Goal: Task Accomplishment & Management: Manage account settings

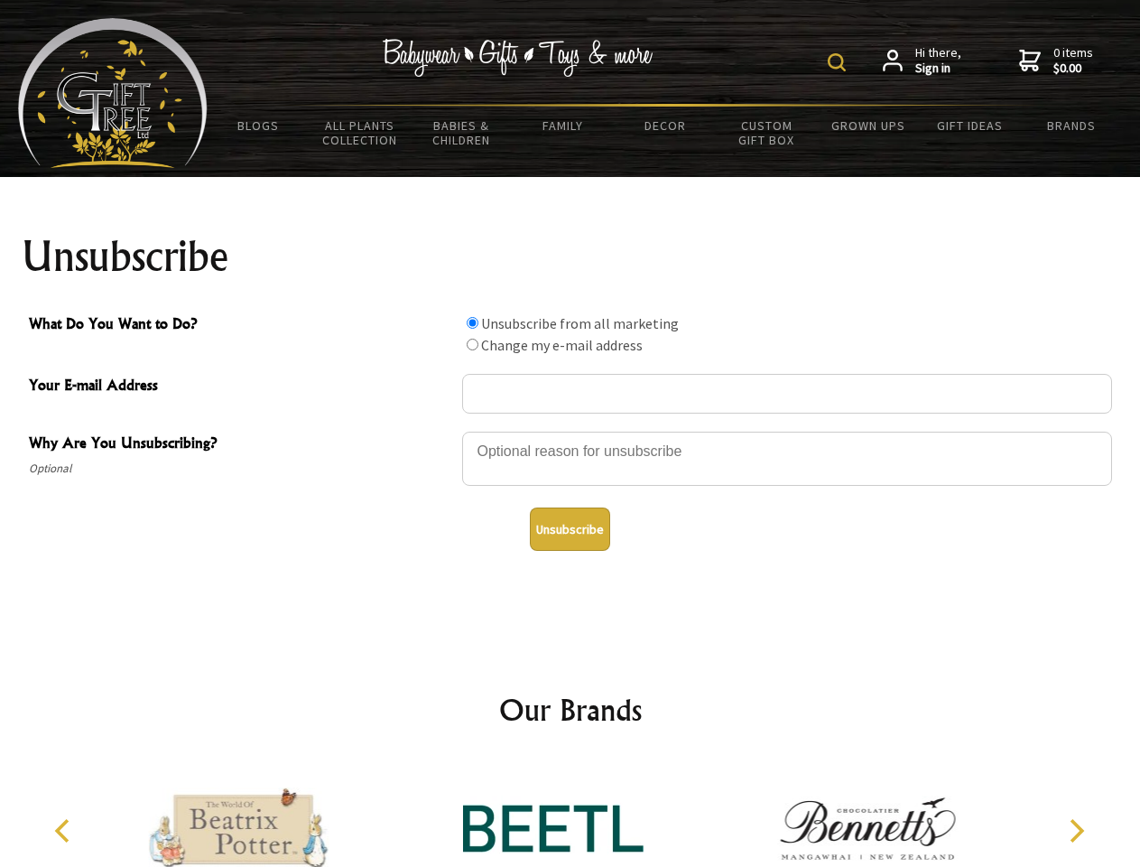
click at [840, 62] on img at bounding box center [837, 62] width 18 height 18
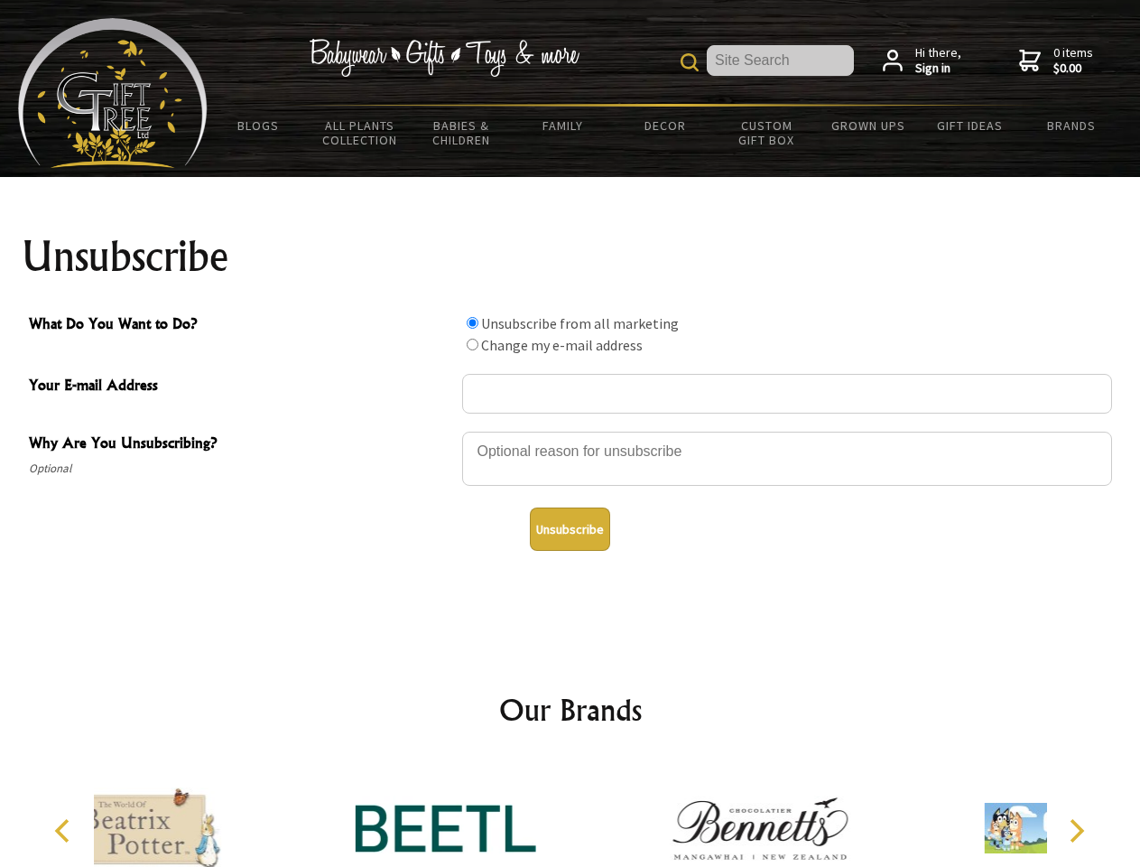
click at [571, 431] on div at bounding box center [787, 461] width 650 height 63
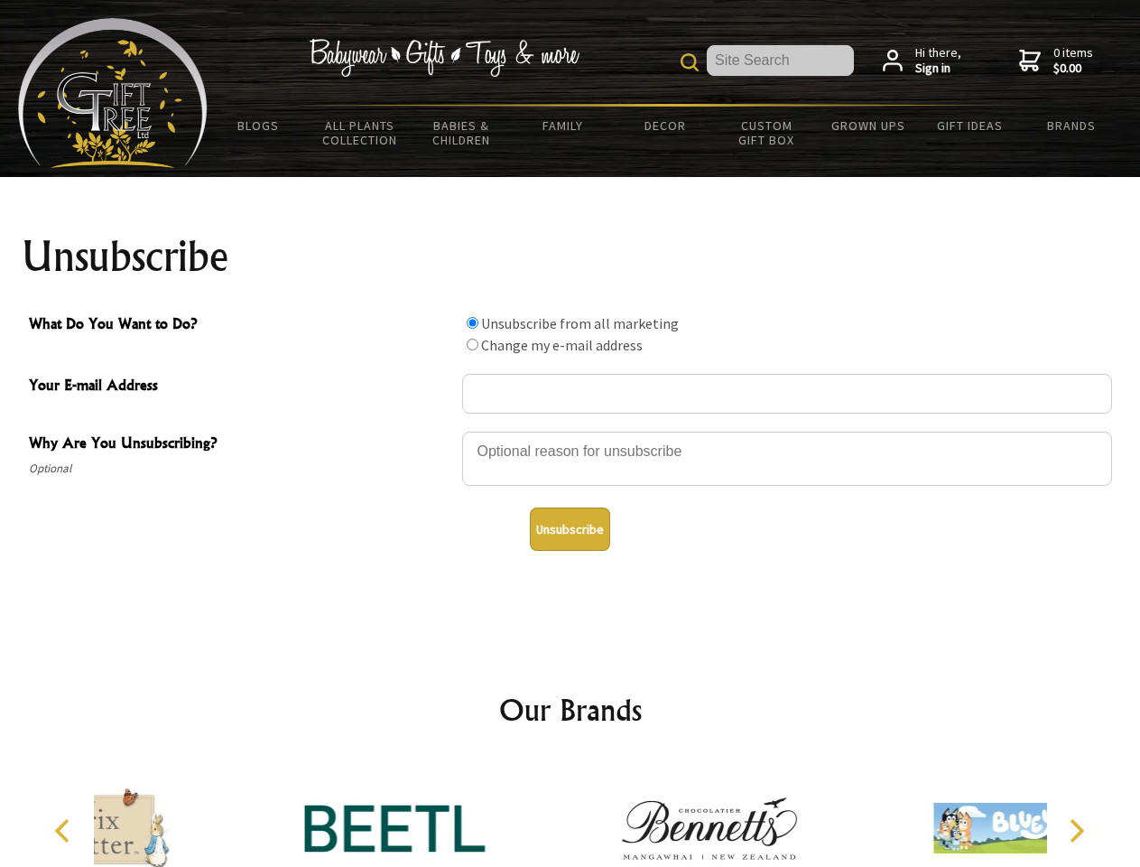
click at [472, 322] on input "What Do You Want to Do?" at bounding box center [473, 323] width 12 height 12
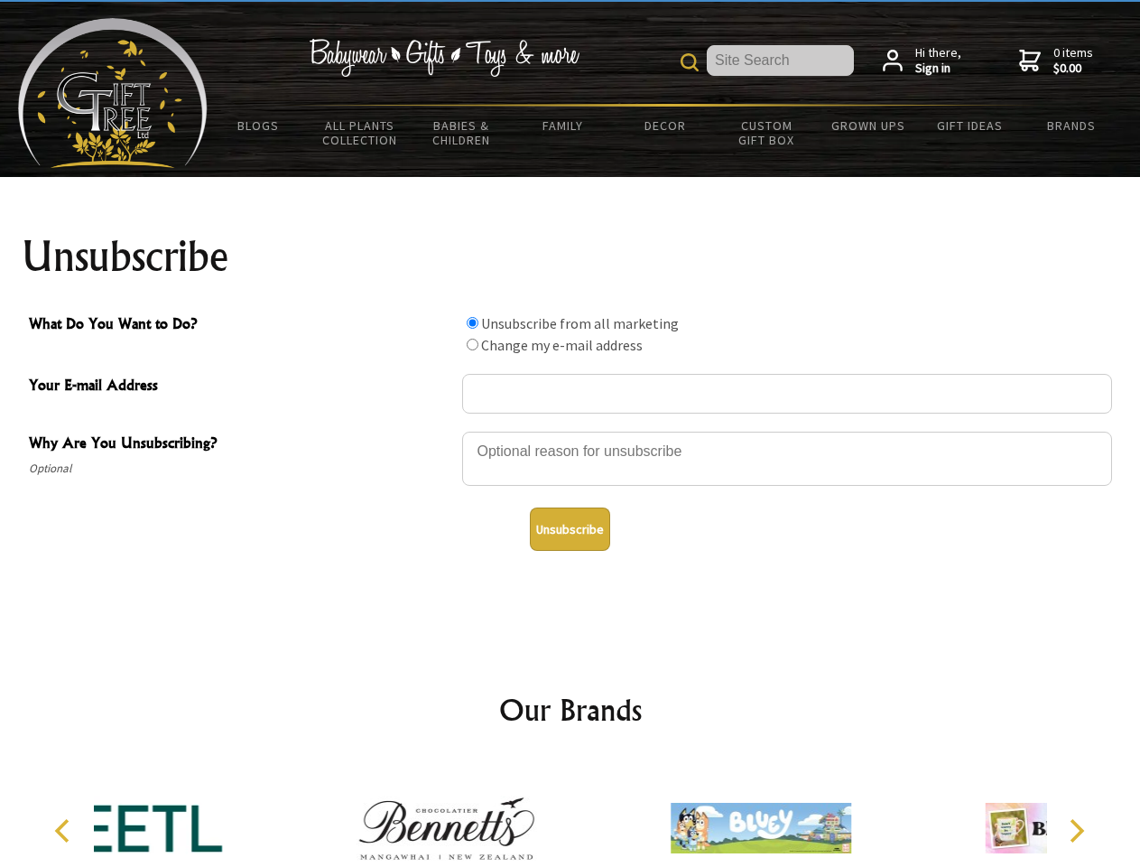
click at [472, 344] on input "What Do You Want to Do?" at bounding box center [473, 345] width 12 height 12
radio input "true"
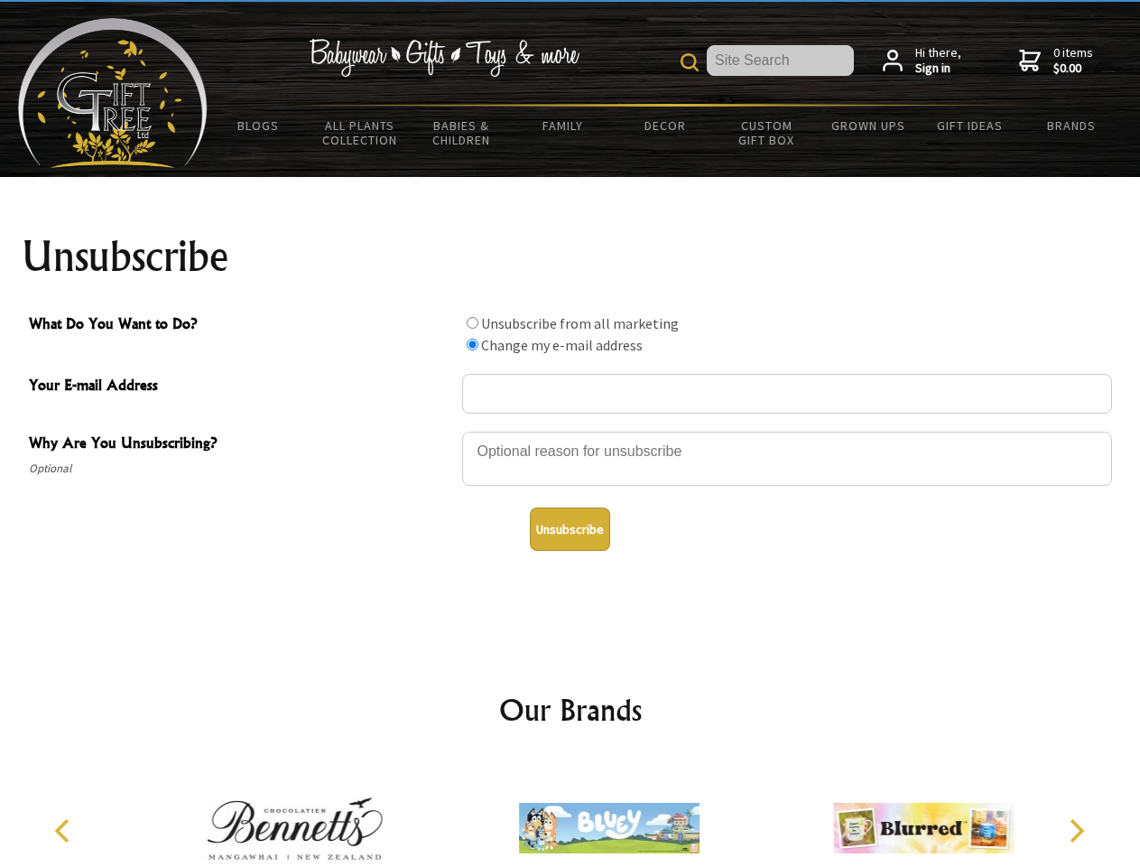
click at [570, 529] on button "Unsubscribe" at bounding box center [570, 528] width 80 height 43
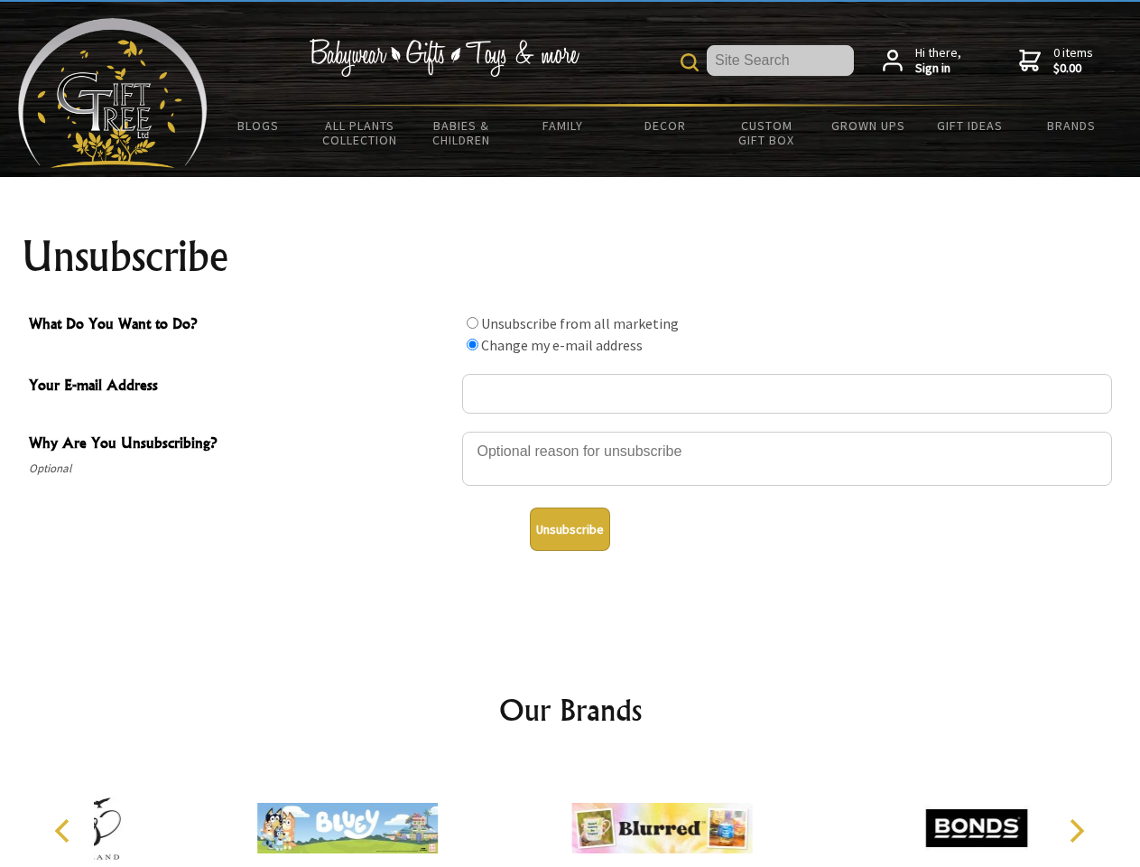
click at [65, 831] on icon "Previous" at bounding box center [63, 830] width 23 height 23
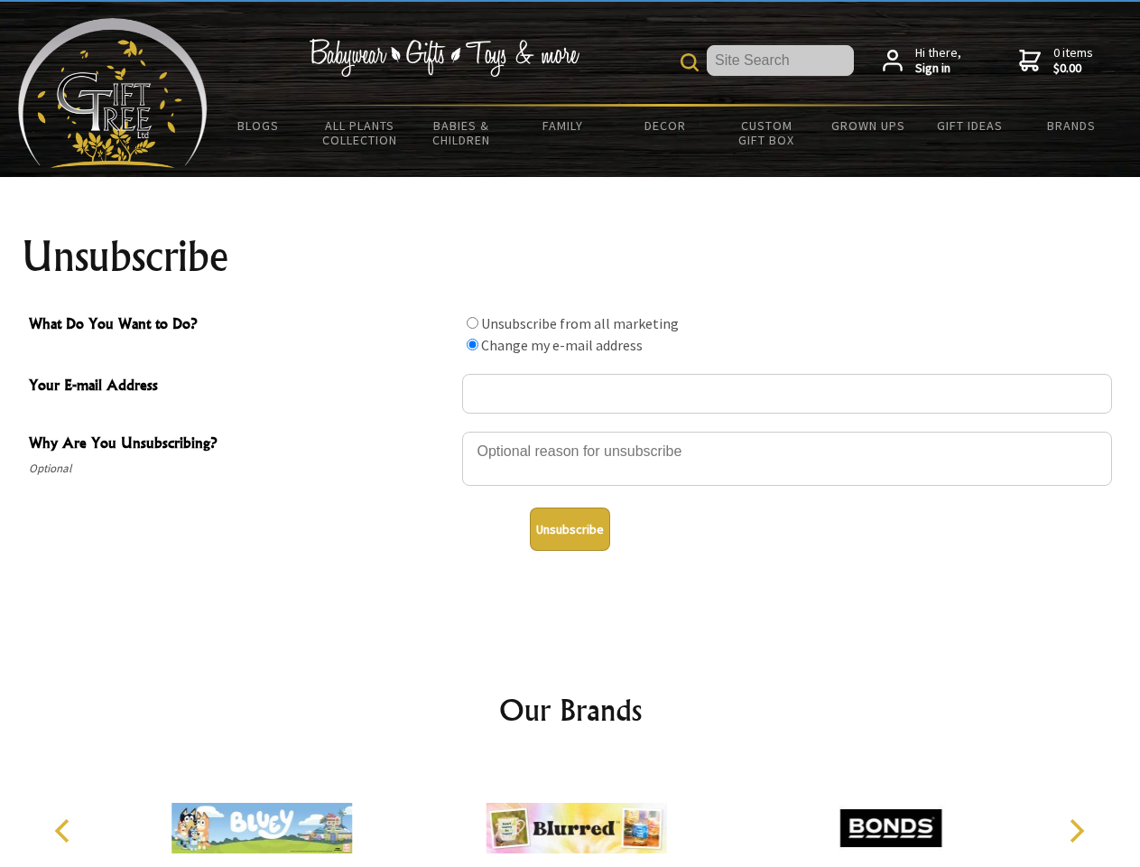
click at [1076, 831] on icon "Next" at bounding box center [1075, 830] width 23 height 23
